Goal: Entertainment & Leisure: Consume media (video, audio)

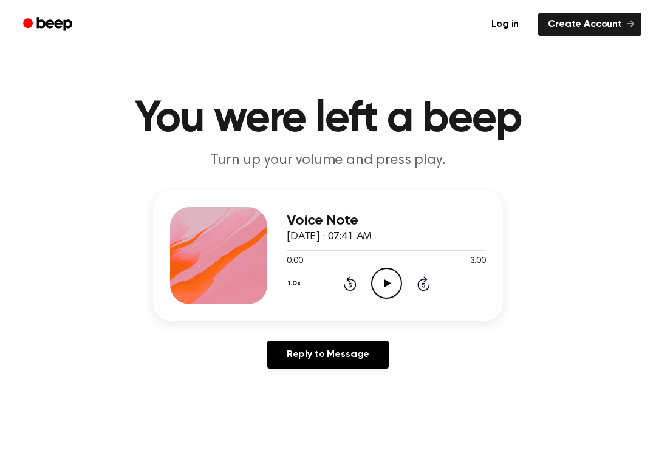
click at [382, 285] on icon "Play Audio" at bounding box center [386, 283] width 31 height 31
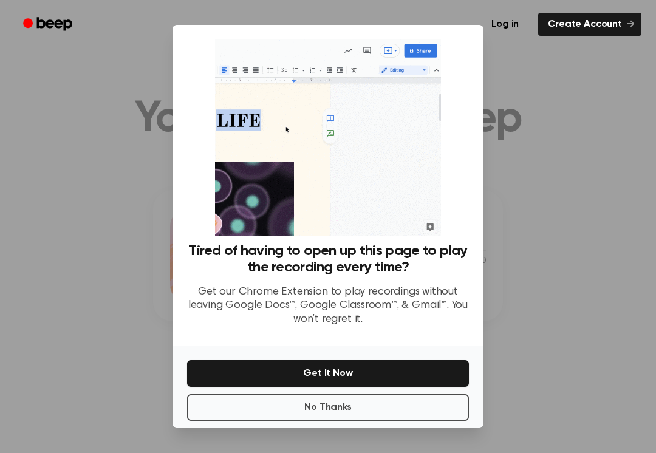
click at [339, 386] on button "Get It Now" at bounding box center [328, 373] width 282 height 27
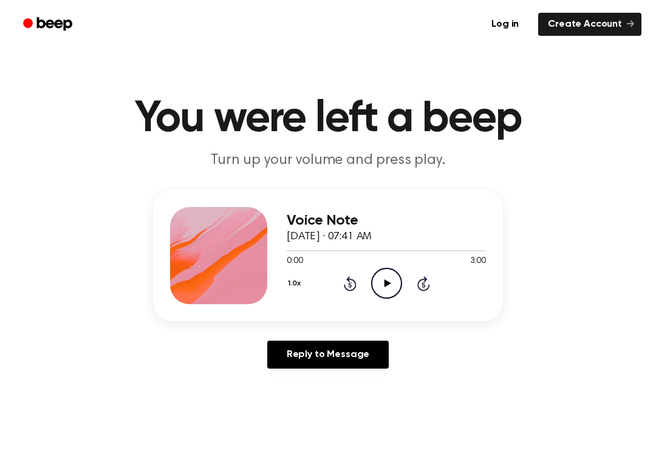
click at [392, 274] on icon "Play Audio" at bounding box center [386, 283] width 31 height 31
click at [401, 265] on div "0:12 3:00" at bounding box center [386, 261] width 199 height 13
click at [383, 290] on icon "Pause Audio" at bounding box center [386, 283] width 31 height 31
click at [384, 291] on icon "Play Audio" at bounding box center [386, 283] width 31 height 31
click at [399, 278] on icon "Pause Audio" at bounding box center [386, 283] width 31 height 31
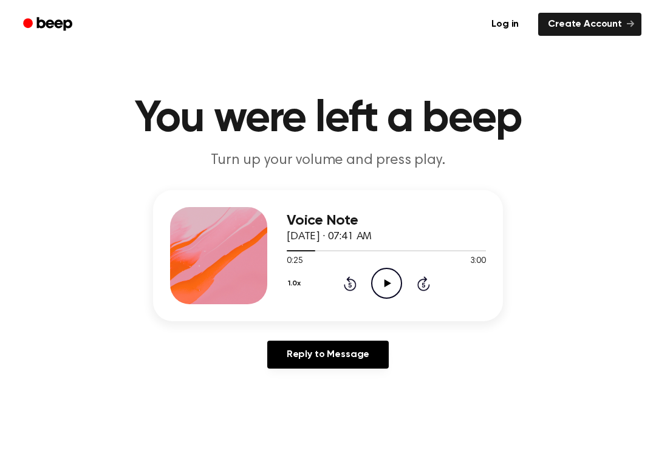
click at [389, 278] on icon "Play Audio" at bounding box center [386, 283] width 31 height 31
click at [386, 275] on icon "Pause Audio" at bounding box center [386, 283] width 31 height 31
click at [350, 281] on icon "Rewind 5 seconds" at bounding box center [349, 284] width 13 height 16
click at [381, 278] on icon "Play Audio" at bounding box center [386, 283] width 31 height 31
click at [343, 279] on icon "Rewind 5 seconds" at bounding box center [349, 284] width 13 height 16
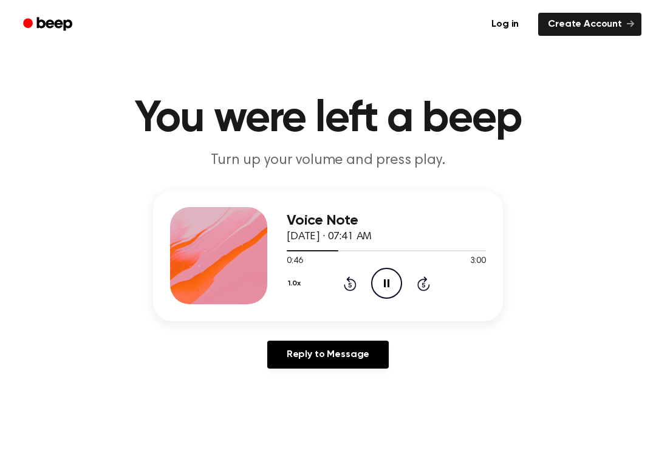
click at [340, 277] on div "1.0x Rewind 5 seconds Pause Audio Skip 5 seconds" at bounding box center [386, 283] width 199 height 31
click at [353, 280] on icon at bounding box center [350, 283] width 13 height 15
click at [353, 287] on icon "Rewind 5 seconds" at bounding box center [349, 284] width 13 height 16
click at [392, 280] on icon "Pause Audio" at bounding box center [386, 283] width 31 height 31
click at [332, 296] on div "1.0x Rewind 5 seconds Play Audio Skip 5 seconds" at bounding box center [386, 283] width 199 height 31
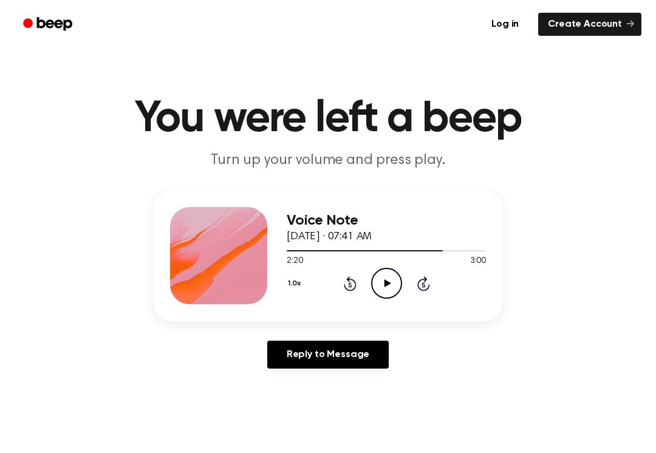
click at [332, 296] on div "1.0x Rewind 5 seconds Play Audio Skip 5 seconds" at bounding box center [386, 283] width 199 height 31
click at [343, 279] on icon "Rewind 5 seconds" at bounding box center [349, 284] width 13 height 16
click at [356, 282] on icon "Rewind 5 seconds" at bounding box center [349, 284] width 13 height 16
click at [379, 286] on icon "Play Audio" at bounding box center [386, 283] width 31 height 31
click at [353, 276] on icon "Rewind 5 seconds" at bounding box center [349, 284] width 13 height 16
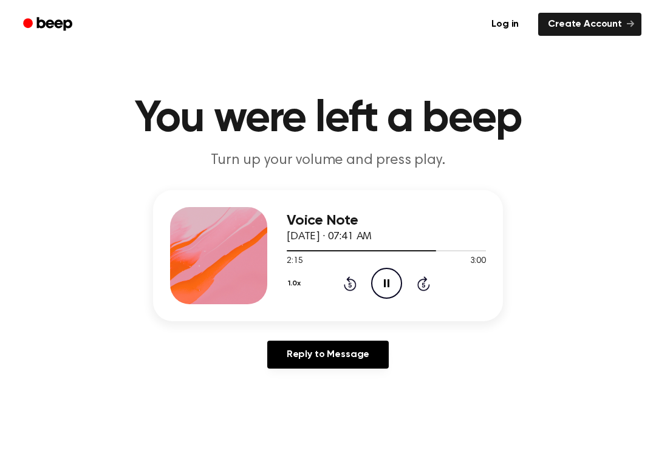
click at [353, 274] on div "1.0x Rewind 5 seconds Pause Audio Skip 5 seconds" at bounding box center [386, 283] width 199 height 31
click at [351, 281] on icon "Rewind 5 seconds" at bounding box center [349, 284] width 13 height 16
click at [344, 279] on icon "Rewind 5 seconds" at bounding box center [349, 284] width 13 height 16
click at [344, 278] on icon "Rewind 5 seconds" at bounding box center [349, 284] width 13 height 16
click at [363, 284] on div "1.0x Rewind 5 seconds Pause Audio Skip 5 seconds" at bounding box center [386, 283] width 199 height 31
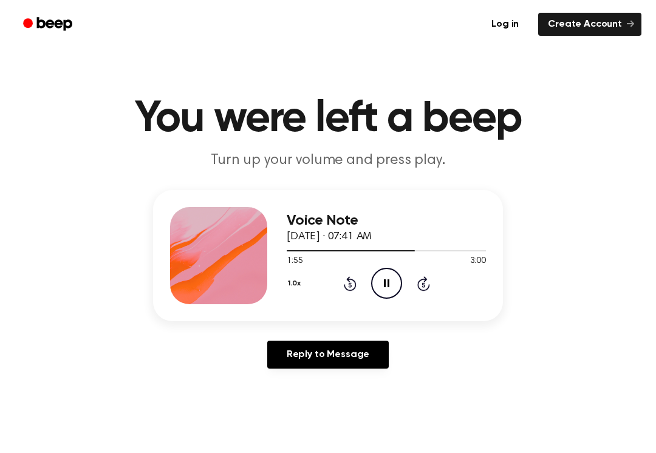
click at [352, 282] on icon "Rewind 5 seconds" at bounding box center [349, 284] width 13 height 16
click at [385, 279] on icon at bounding box center [386, 283] width 5 height 8
click at [387, 286] on icon "Play Audio" at bounding box center [386, 283] width 31 height 31
click at [366, 286] on div "1.0x Rewind 5 seconds Pause Audio Skip 5 seconds" at bounding box center [386, 283] width 199 height 31
click at [395, 274] on icon "Pause Audio" at bounding box center [386, 283] width 31 height 31
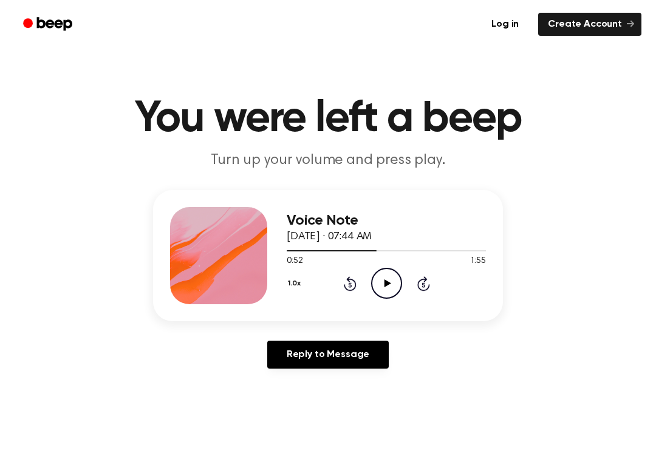
click at [350, 288] on icon "Rewind 5 seconds" at bounding box center [349, 284] width 13 height 16
click at [349, 284] on icon at bounding box center [349, 284] width 3 height 5
click at [348, 286] on icon "Rewind 5 seconds" at bounding box center [349, 284] width 13 height 16
click at [353, 287] on icon "Rewind 5 seconds" at bounding box center [349, 284] width 13 height 16
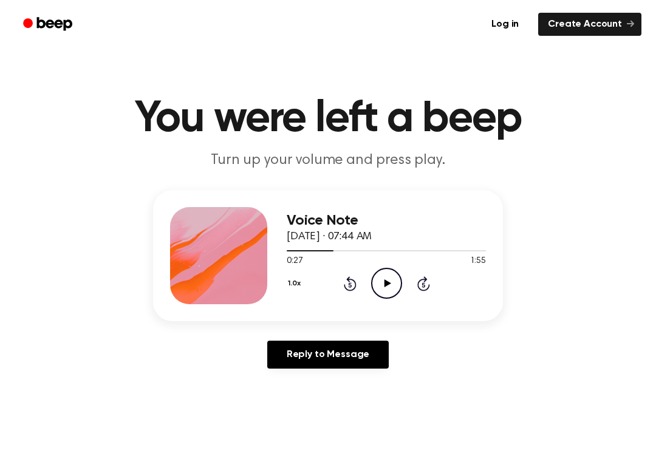
click at [345, 285] on icon at bounding box center [350, 283] width 13 height 15
click at [335, 285] on div "1.0x Rewind 5 seconds Play Audio Skip 5 seconds" at bounding box center [386, 283] width 199 height 31
click at [338, 286] on div "1.0x Rewind 5 seconds Play Audio Skip 5 seconds" at bounding box center [386, 283] width 199 height 31
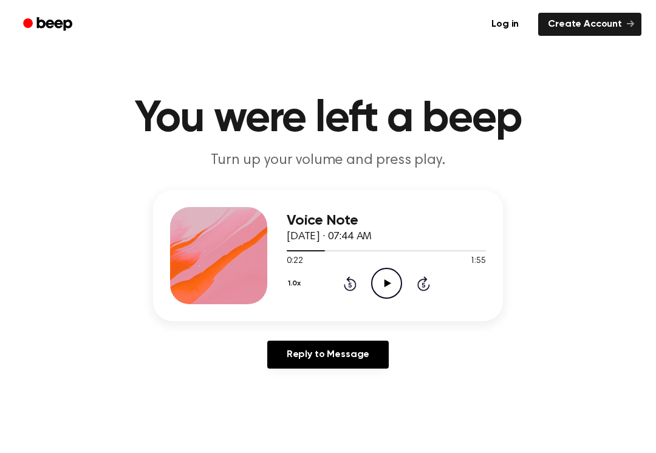
click at [348, 287] on icon "Rewind 5 seconds" at bounding box center [349, 284] width 13 height 16
click at [347, 287] on icon "Rewind 5 seconds" at bounding box center [349, 284] width 13 height 16
click at [350, 287] on icon "Rewind 5 seconds" at bounding box center [349, 284] width 13 height 16
click at [349, 284] on icon at bounding box center [349, 284] width 3 height 5
click at [353, 289] on icon at bounding box center [350, 283] width 13 height 15
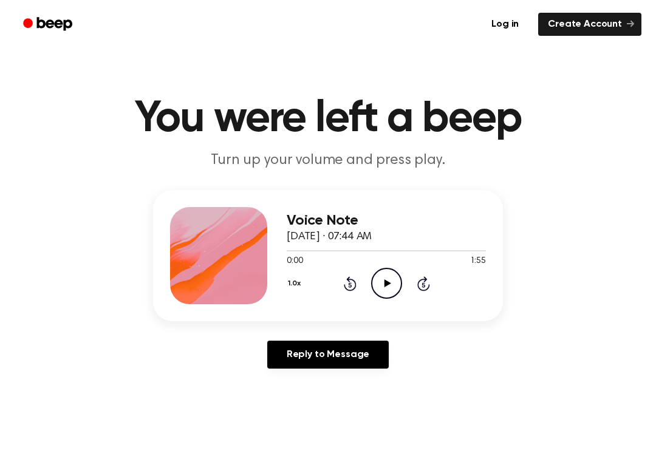
click at [352, 284] on icon "Rewind 5 seconds" at bounding box center [349, 284] width 13 height 16
click at [388, 282] on icon at bounding box center [387, 283] width 7 height 8
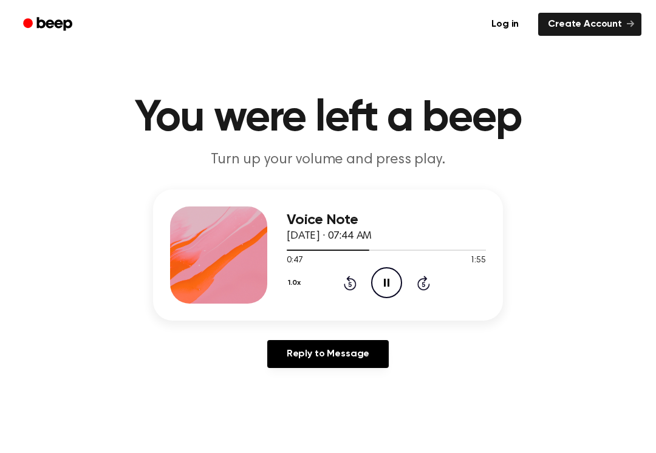
scroll to position [1, 0]
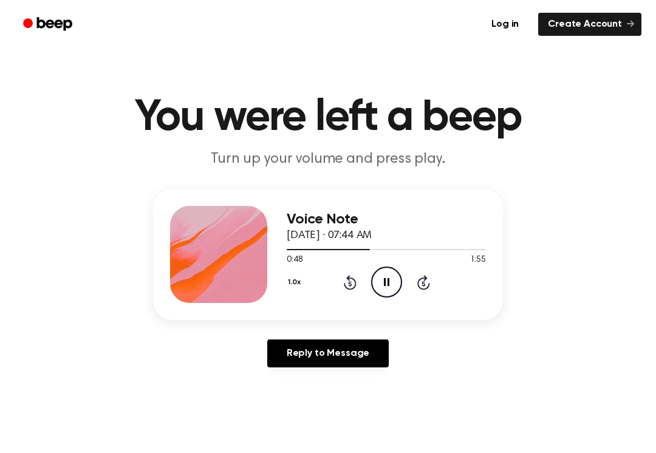
click at [398, 268] on icon "Pause Audio" at bounding box center [386, 282] width 31 height 31
click at [388, 279] on icon "Play Audio" at bounding box center [386, 282] width 31 height 31
click at [381, 276] on icon "Pause Audio" at bounding box center [386, 282] width 31 height 31
click at [353, 274] on icon "Rewind 5 seconds" at bounding box center [349, 282] width 13 height 16
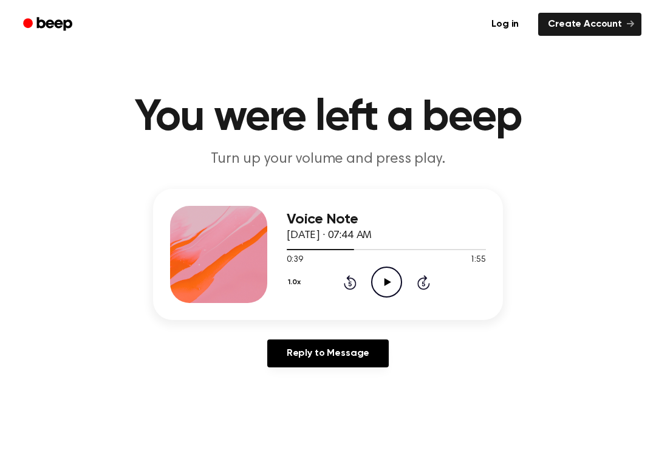
click at [344, 278] on icon "Rewind 5 seconds" at bounding box center [349, 282] width 13 height 16
click at [343, 278] on icon "Rewind 5 seconds" at bounding box center [349, 282] width 13 height 16
click at [383, 285] on icon "Play Audio" at bounding box center [386, 282] width 31 height 31
click at [378, 281] on icon "Pause Audio" at bounding box center [386, 282] width 31 height 31
click at [345, 283] on icon at bounding box center [350, 282] width 13 height 15
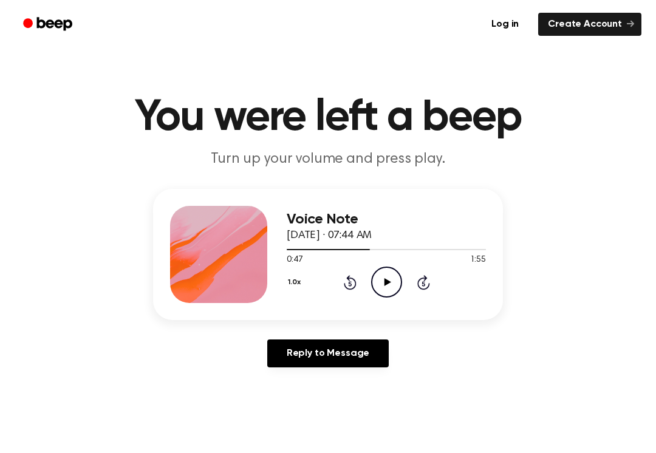
click at [353, 280] on icon at bounding box center [350, 282] width 13 height 15
click at [381, 284] on icon "Play Audio" at bounding box center [386, 282] width 31 height 31
click at [394, 291] on icon "Pause Audio" at bounding box center [386, 282] width 31 height 31
click at [354, 279] on icon at bounding box center [350, 282] width 13 height 15
click at [353, 279] on icon at bounding box center [350, 282] width 13 height 15
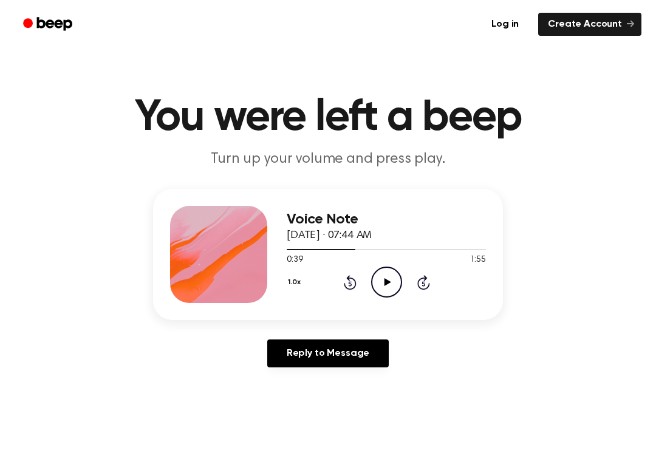
click at [348, 282] on icon "Rewind 5 seconds" at bounding box center [349, 282] width 13 height 16
click at [385, 282] on icon at bounding box center [387, 282] width 7 height 8
click at [395, 285] on icon "Pause Audio" at bounding box center [386, 282] width 31 height 31
click at [380, 288] on icon "Play Audio" at bounding box center [386, 282] width 31 height 31
click at [386, 298] on div "Voice Note October 6, 2025 · 07:44 AM 0:51 1:55 Your browser does not support t…" at bounding box center [386, 254] width 199 height 97
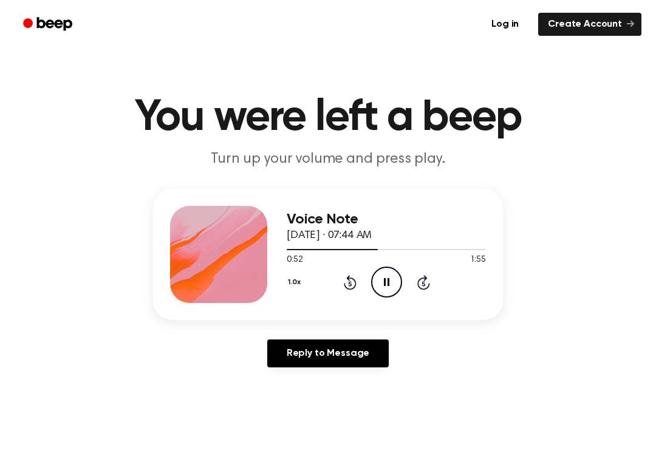
click at [382, 288] on icon "Pause Audio" at bounding box center [386, 282] width 31 height 31
